Goal: Transaction & Acquisition: Book appointment/travel/reservation

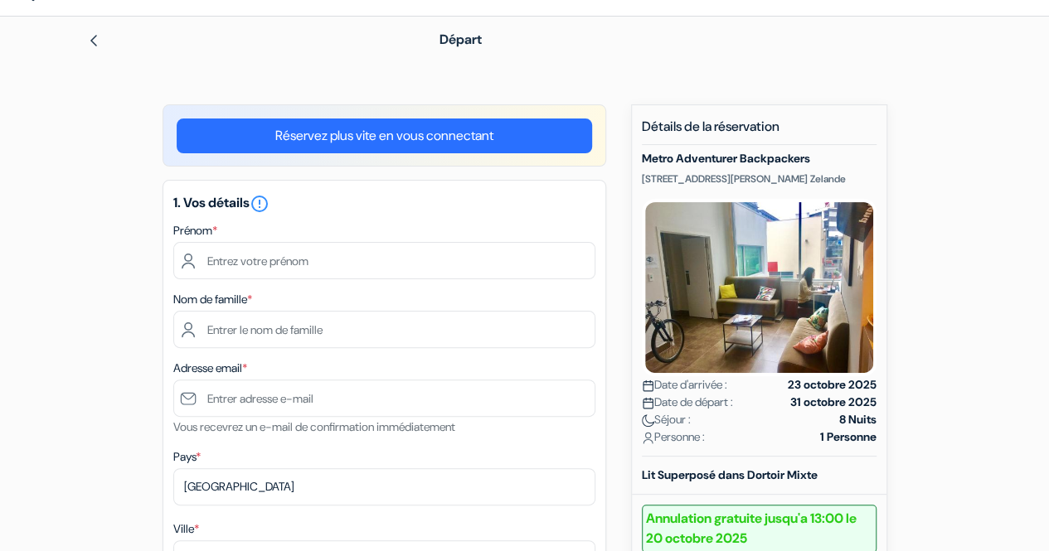
scroll to position [83, 0]
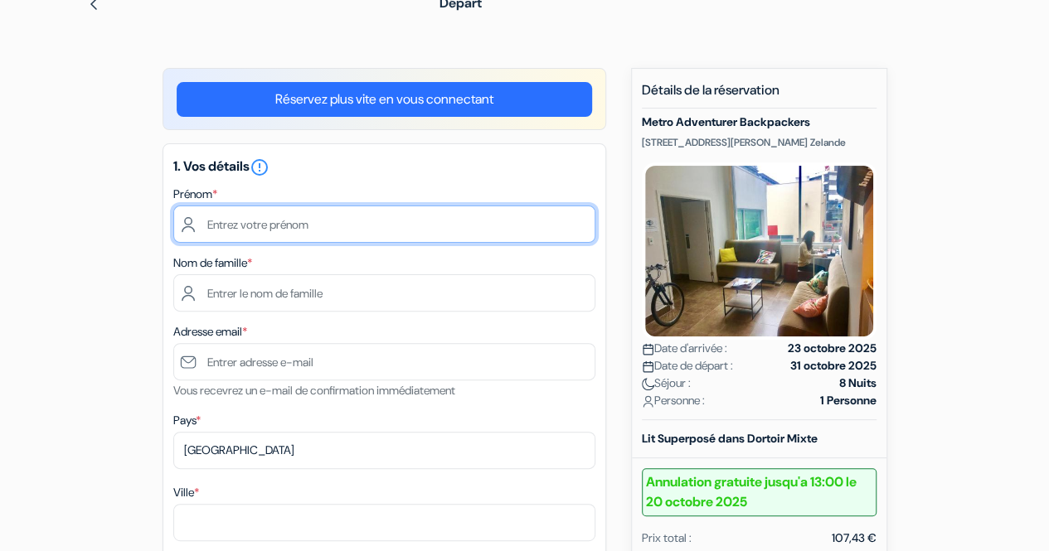
click at [269, 228] on input "text" at bounding box center [384, 224] width 422 height 37
type input "[PERSON_NAME]"
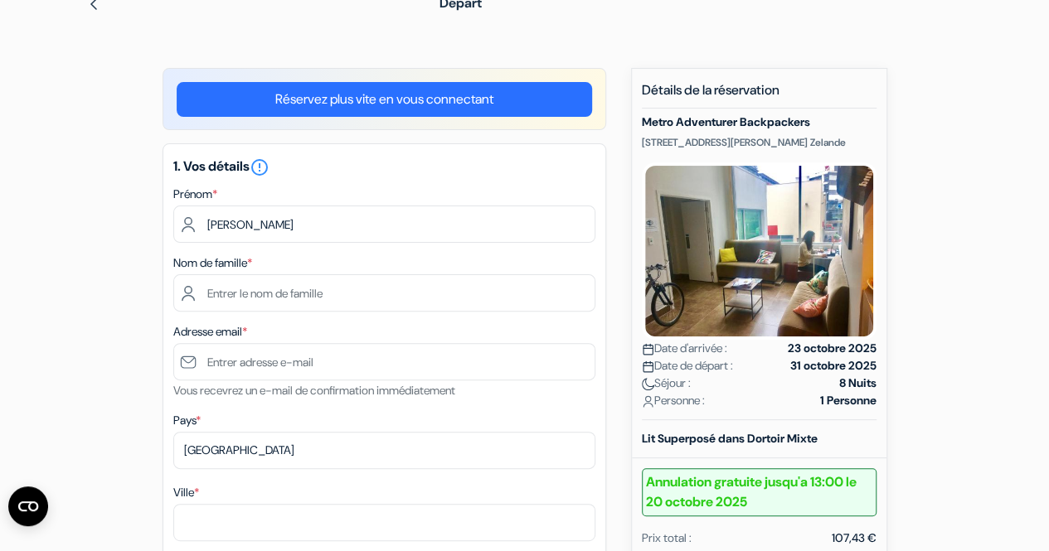
type input "Caillaud"
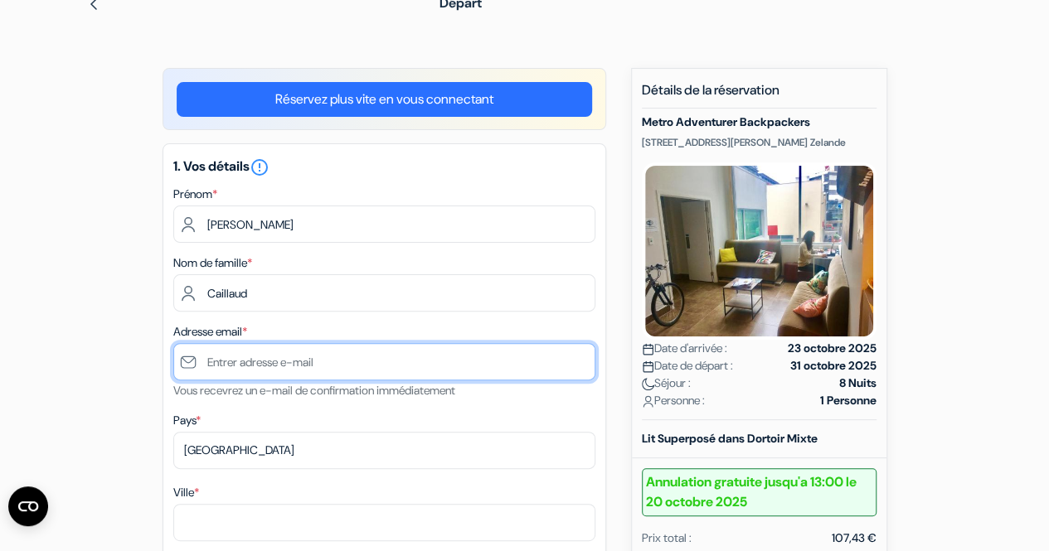
type input "[EMAIL_ADDRESS][DOMAIN_NAME]"
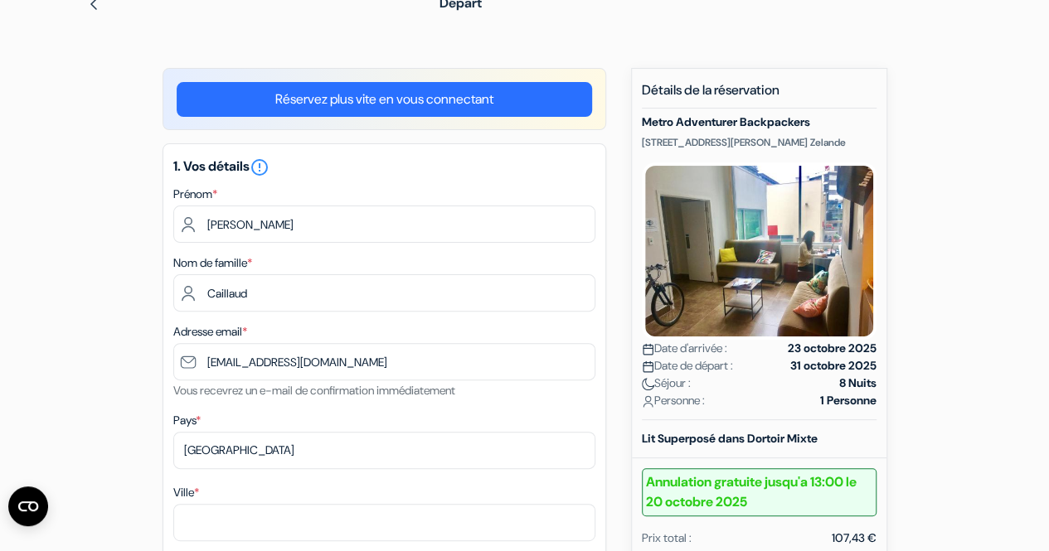
type input "[GEOGRAPHIC_DATA]"
type input "18 Chemi Du Parc A Fourrages"
type input "86000"
type input "0640788148"
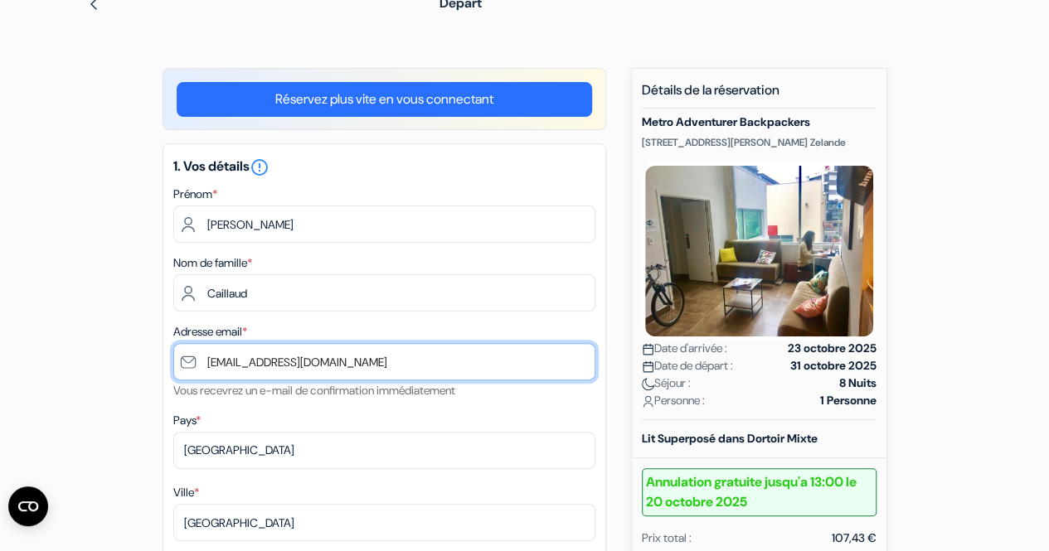
click at [206, 361] on input "[EMAIL_ADDRESS][DOMAIN_NAME]" at bounding box center [384, 361] width 422 height 37
click at [393, 357] on input "[EMAIL_ADDRESS][DOMAIN_NAME]" at bounding box center [384, 361] width 422 height 37
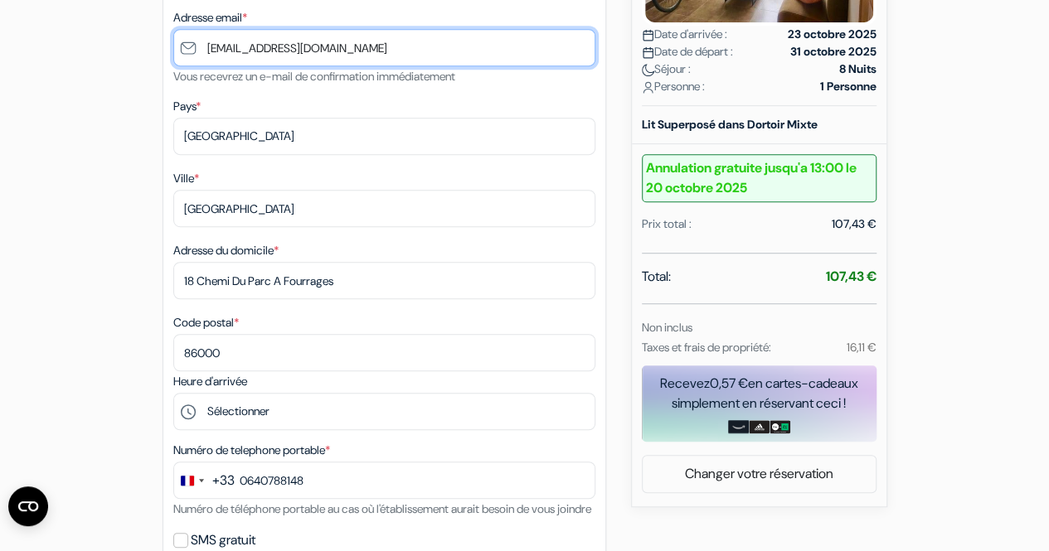
scroll to position [415, 0]
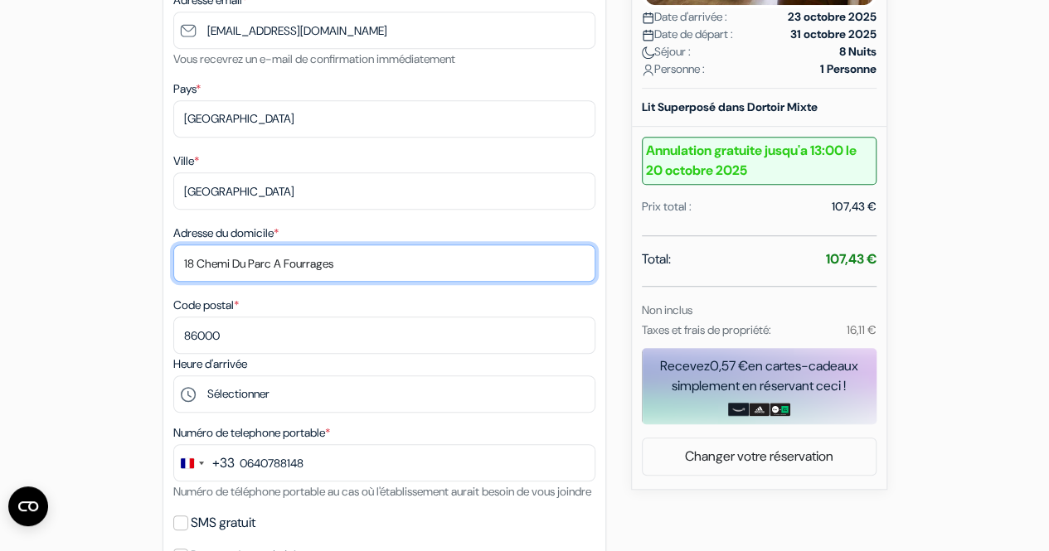
click at [233, 269] on input "18 Chemi Du Parc A Fourrages" at bounding box center [384, 263] width 422 height 37
click at [231, 268] on input "18 Chemi Du Parc A Fourrages" at bounding box center [384, 263] width 422 height 37
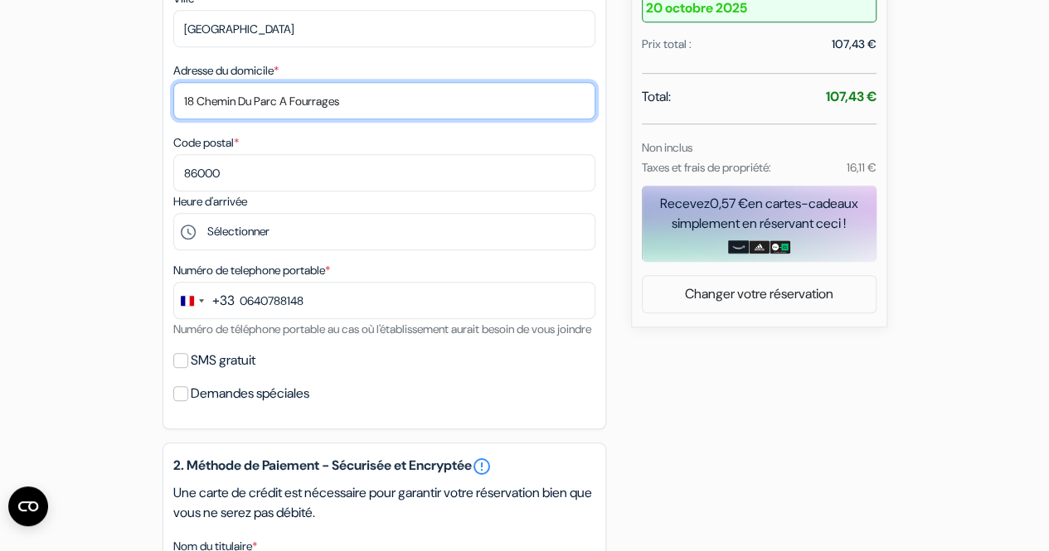
scroll to position [580, 0]
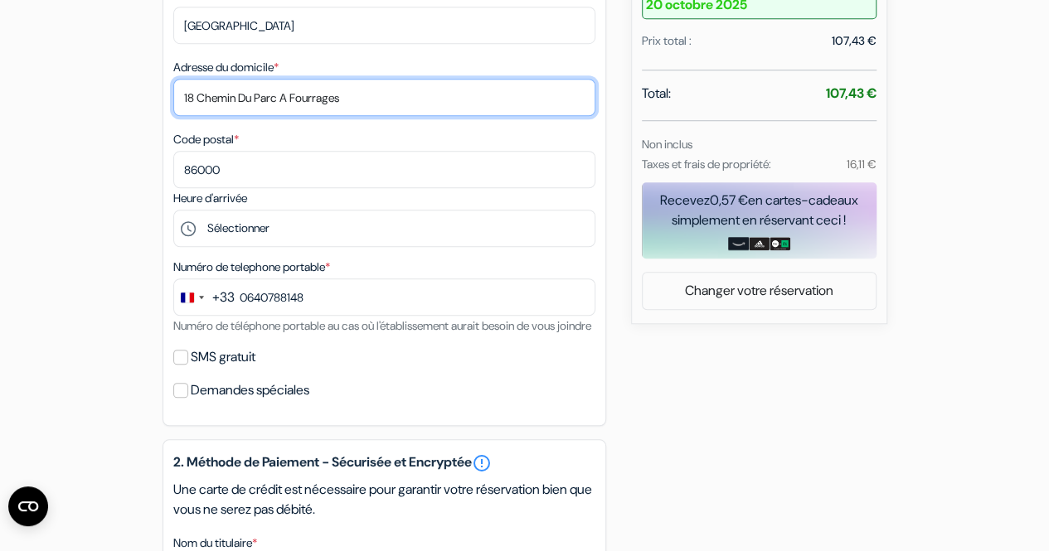
type input "18 Chemin Du Parc A Fourrages"
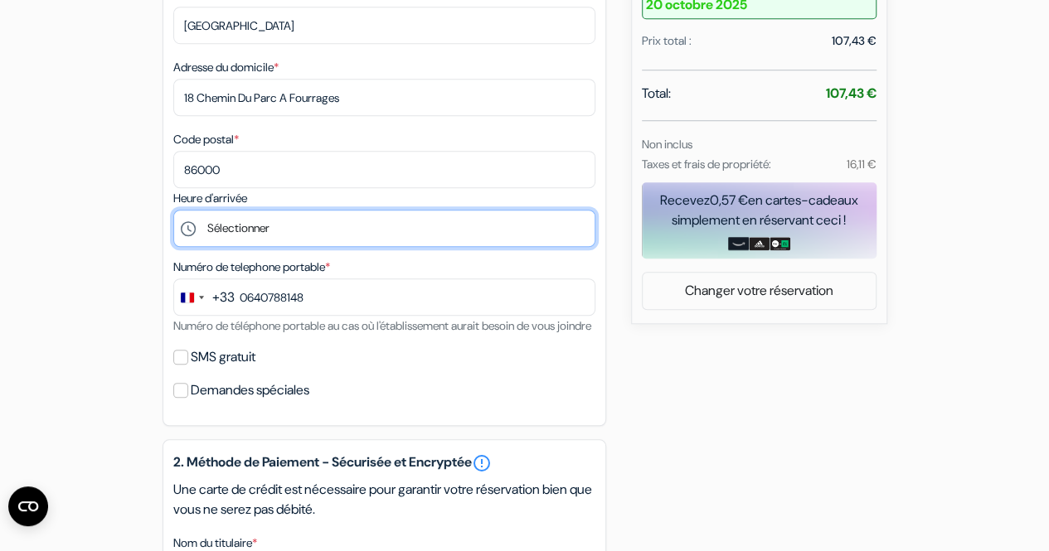
click at [234, 230] on select "Sélectionner 14:00 15:00 16:00 17:00 18:00 19:00 20:00 21:00 22:00 23:00" at bounding box center [384, 228] width 422 height 37
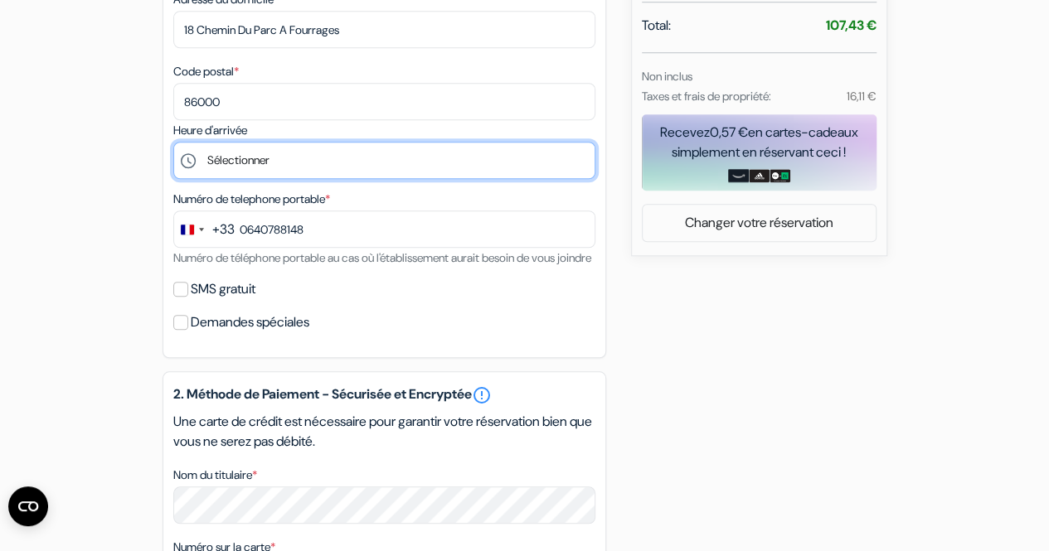
scroll to position [663, 0]
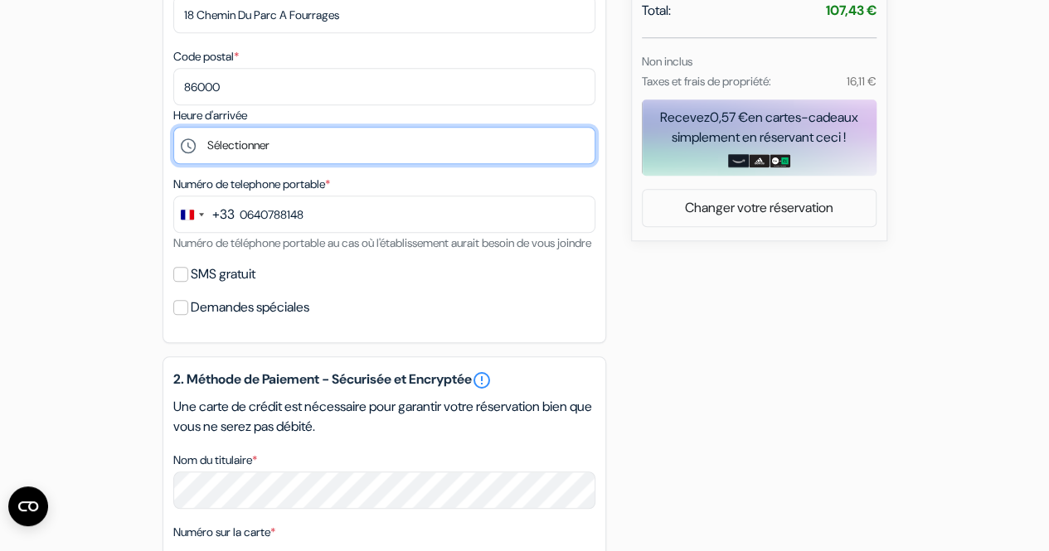
click at [274, 157] on select "Sélectionner 14:00 15:00 16:00 17:00 18:00 19:00 20:00 21:00 22:00 23:00" at bounding box center [384, 145] width 422 height 37
select select "19"
click at [173, 130] on select "Sélectionner 14:00 15:00 16:00 17:00 18:00 19:00 20:00 21:00 22:00 23:00" at bounding box center [384, 145] width 422 height 37
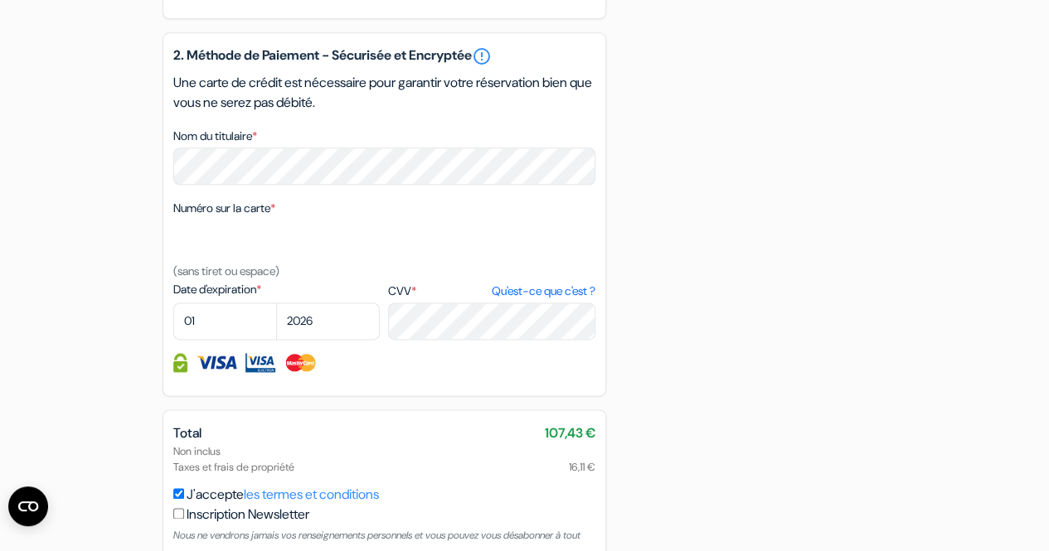
scroll to position [995, 0]
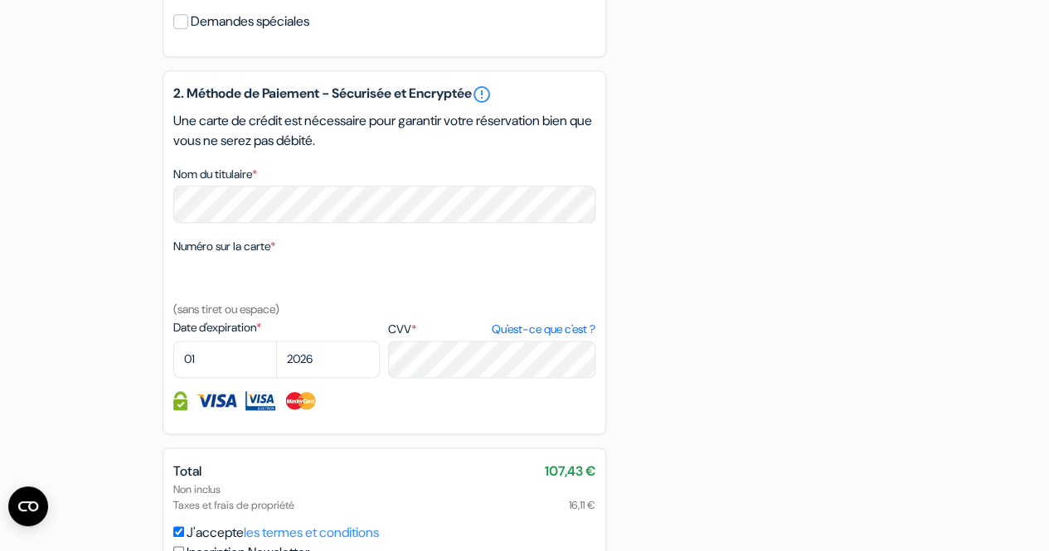
scroll to position [944, 0]
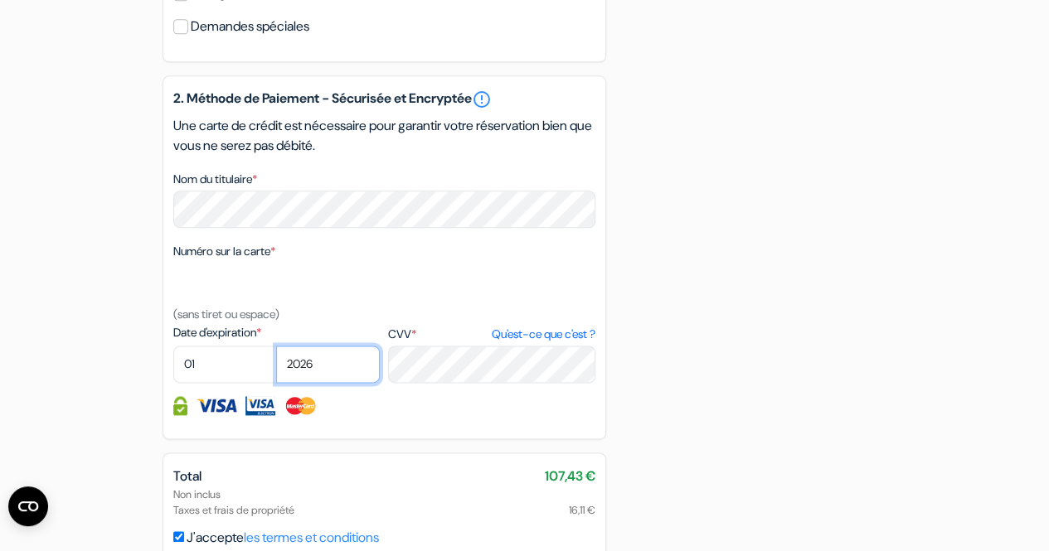
select select "2027"
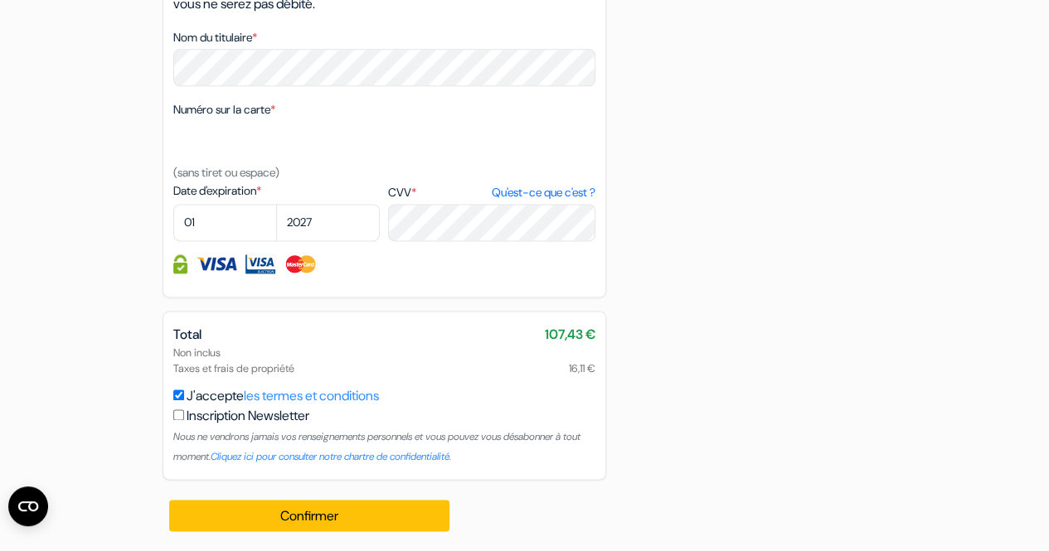
scroll to position [1110, 0]
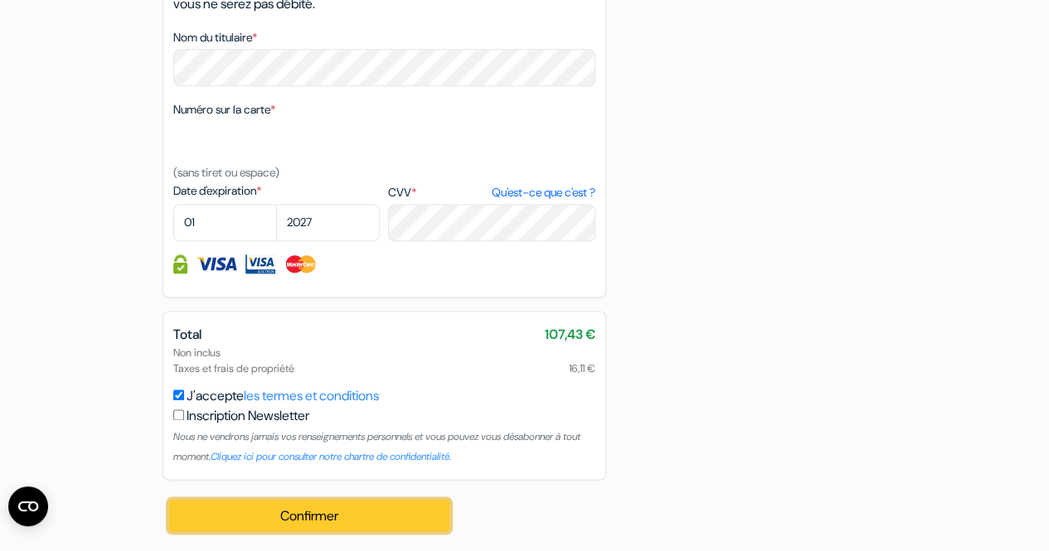
click at [312, 512] on button "Confirmer Loading..." at bounding box center [309, 516] width 281 height 32
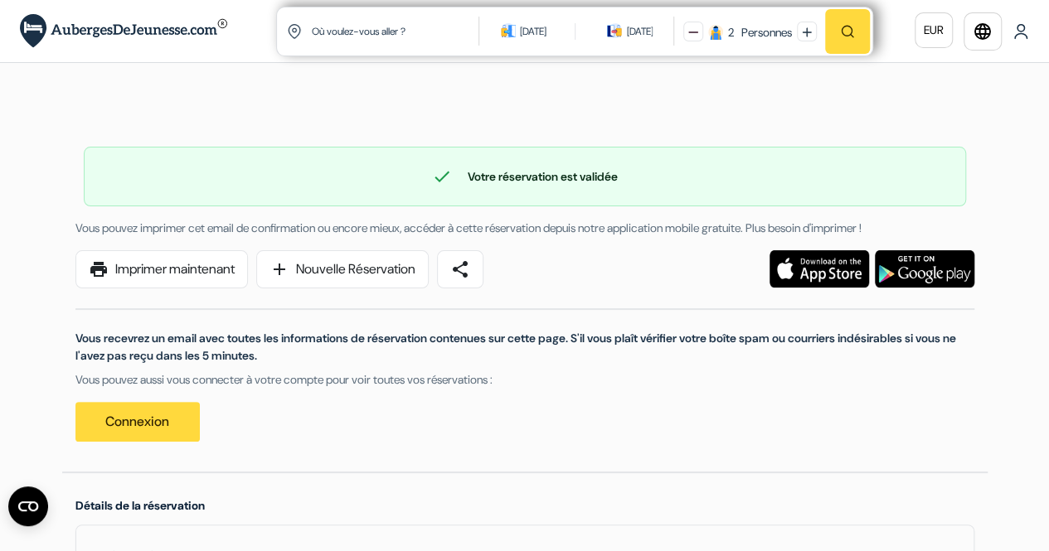
click at [1020, 31] on img at bounding box center [1020, 31] width 17 height 17
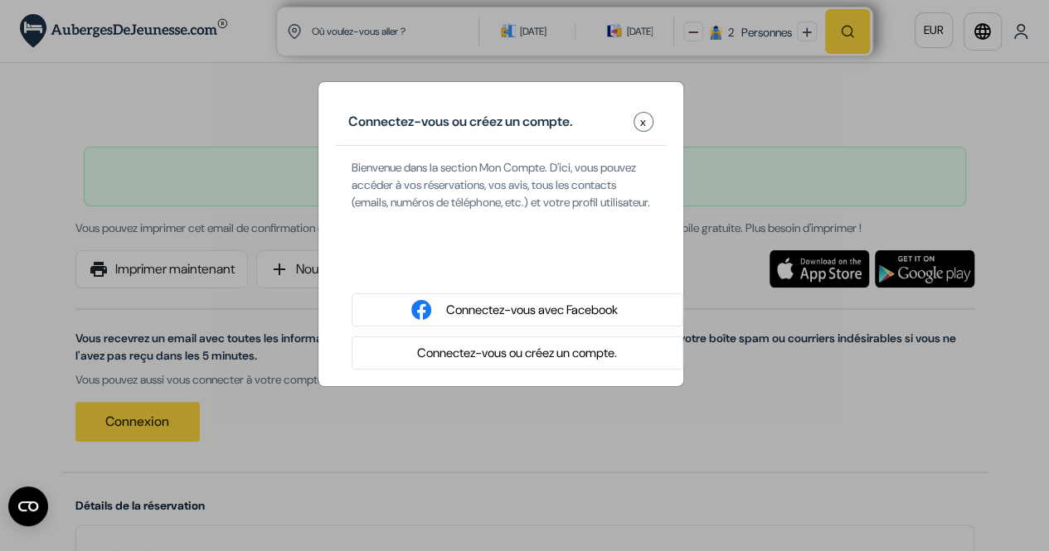
click at [647, 119] on button "x" at bounding box center [643, 122] width 20 height 20
